Goal: Information Seeking & Learning: Learn about a topic

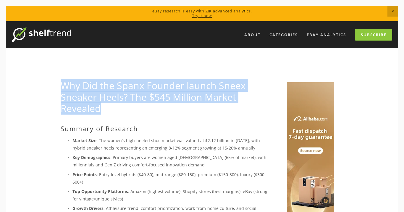
drag, startPoint x: 54, startPoint y: 78, endPoint x: 107, endPoint y: 110, distance: 61.3
copy link "Why Did the Spanx Founder launch Sneex Sneaker Heels? The $545 Million Market R…"
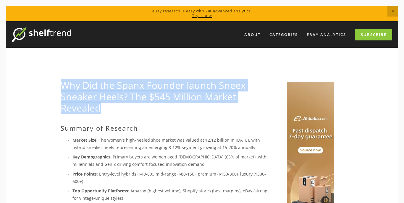
click at [85, 90] on link "Why Did the Spanx Founder launch Sneex Sneaker Heels? The $545 Million Market R…" at bounding box center [153, 96] width 185 height 35
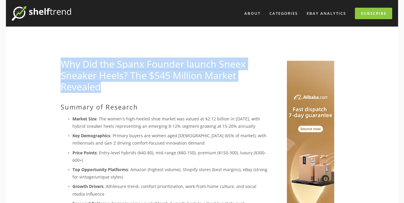
drag, startPoint x: 56, startPoint y: 58, endPoint x: 109, endPoint y: 89, distance: 61.8
copy link "Why Did the Spanx Founder launch Sneex Sneaker Heels? The $545 Million Market R…"
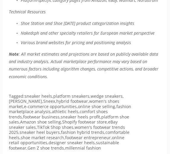
scroll to position [2354, 0]
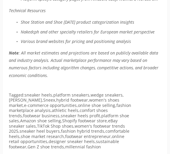
click at [91, 118] on link "Shopify footwear store" at bounding box center [84, 121] width 45 height 6
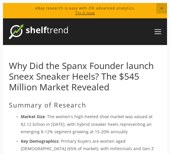
scroll to position [0, 0]
